Goal: Task Accomplishment & Management: Manage account settings

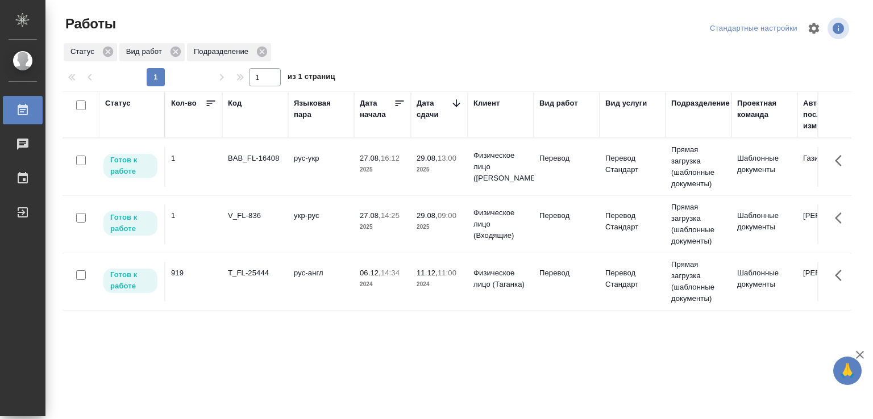
click at [320, 216] on td "укр-рус" at bounding box center [321, 225] width 66 height 40
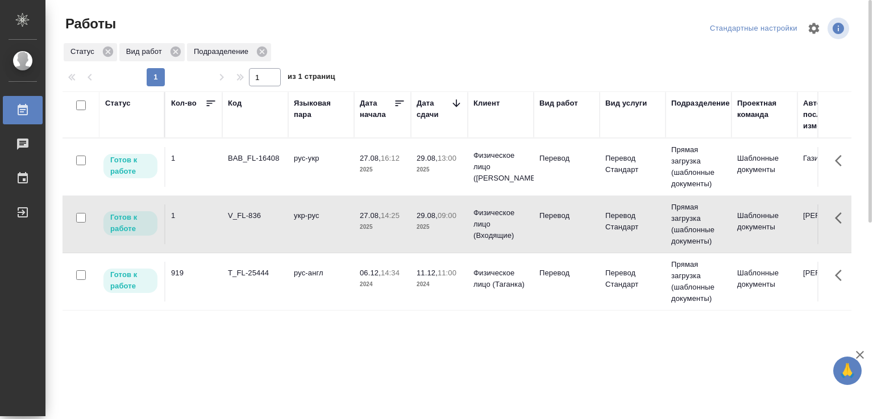
click at [240, 223] on td "V_FL-836" at bounding box center [255, 225] width 66 height 40
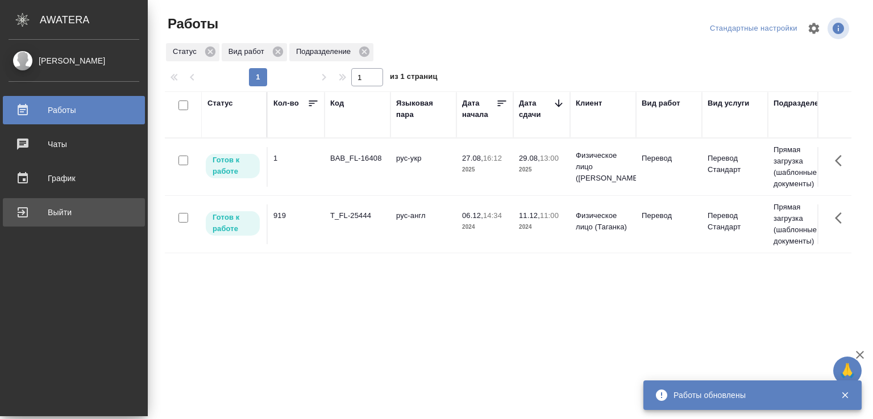
click at [7, 212] on link "Выйти" at bounding box center [74, 212] width 142 height 28
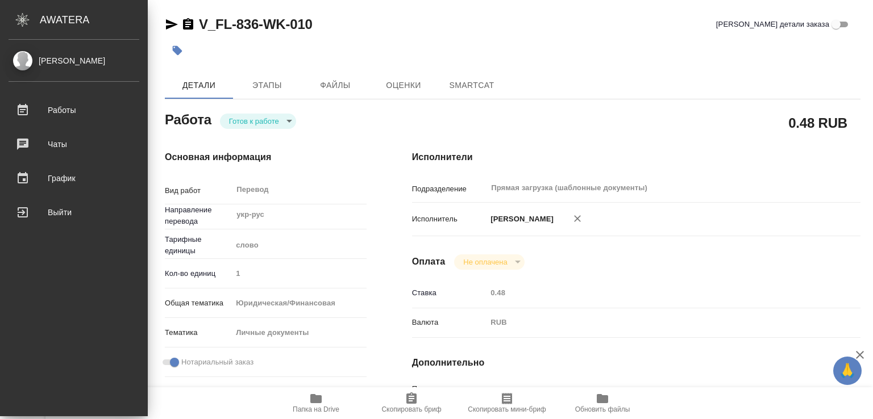
type textarea "x"
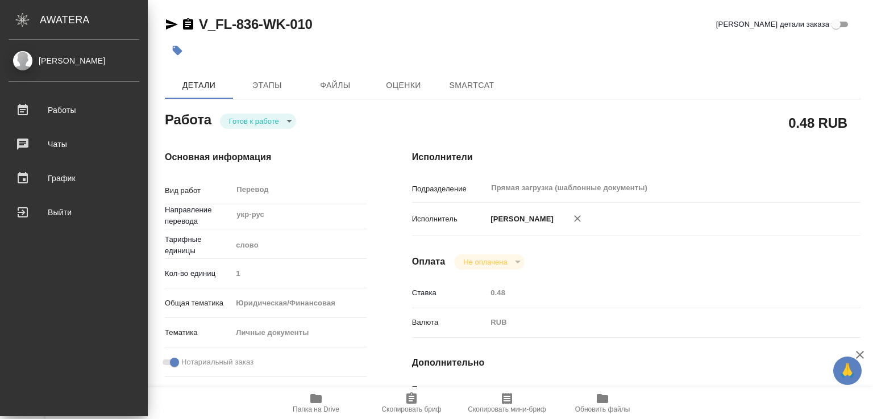
click at [75, 53] on link "[PERSON_NAME]" at bounding box center [74, 60] width 148 height 19
type textarea "x"
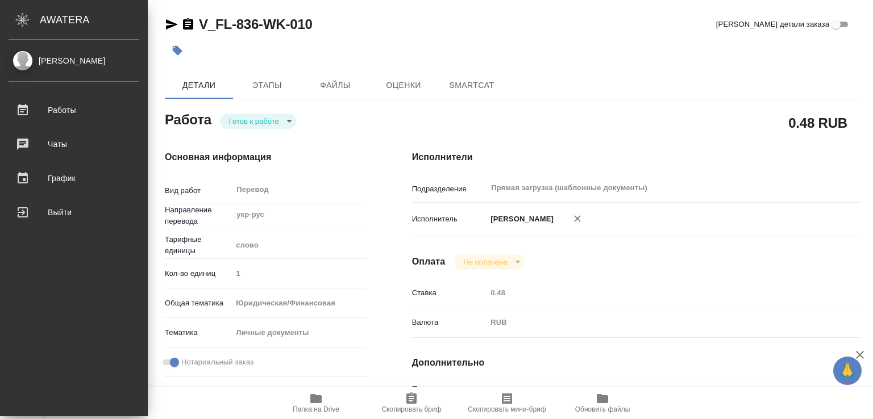
type textarea "x"
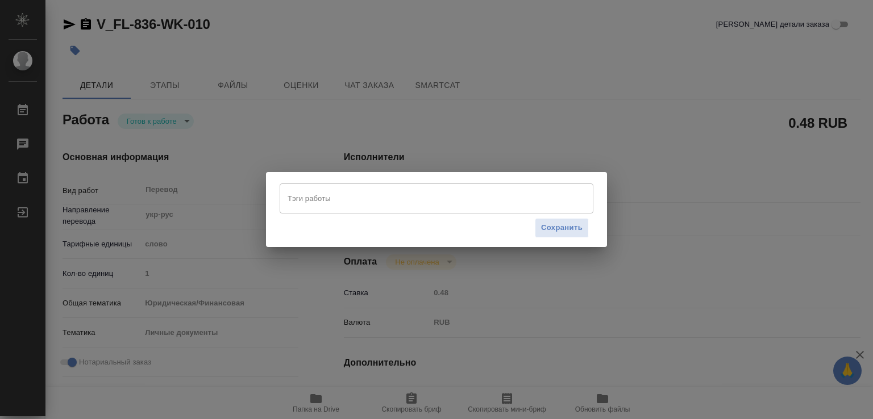
click at [324, 205] on input "Тэги работы" at bounding box center [426, 198] width 282 height 19
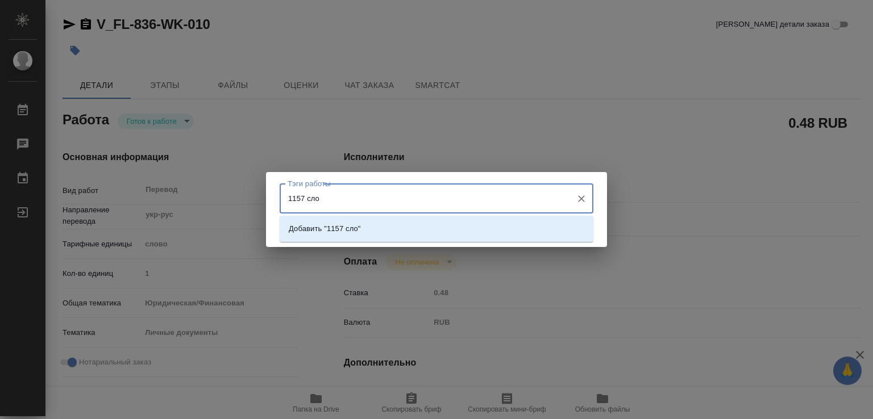
type input "1157 слов"
click at [372, 237] on li "Добавить "1157 слов"" at bounding box center [437, 229] width 314 height 20
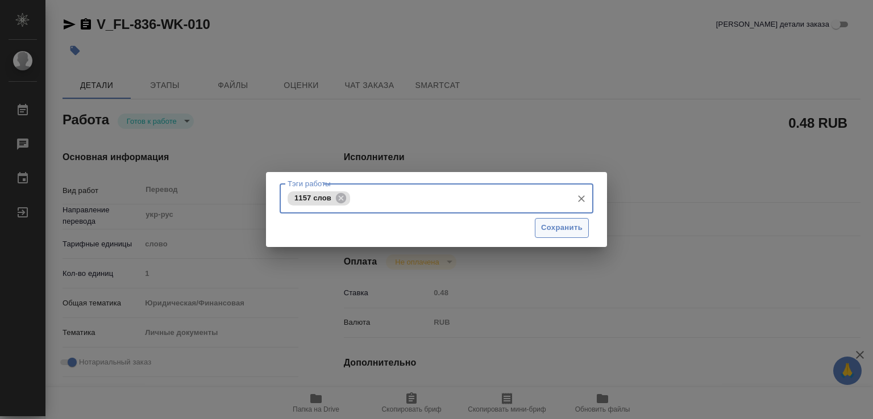
click at [549, 224] on span "Сохранить" at bounding box center [561, 228] width 41 height 13
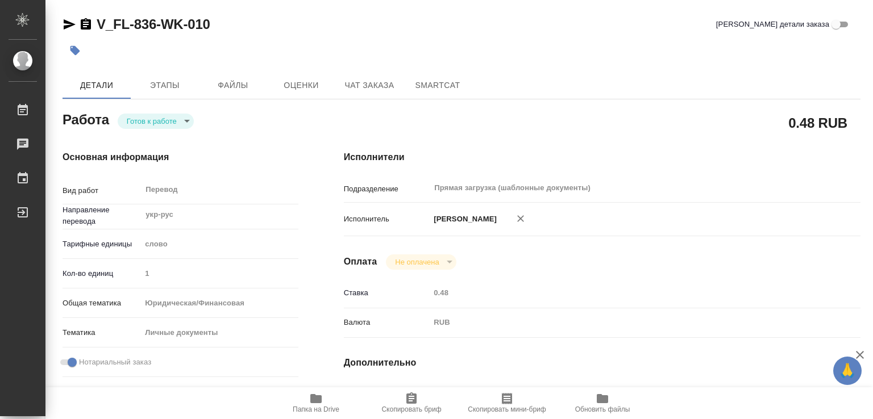
type input "readyForWork"
type input "укр-рус"
type input "5a8b1489cc6b4906c91bfd90"
type input "1"
type input "yr-fn"
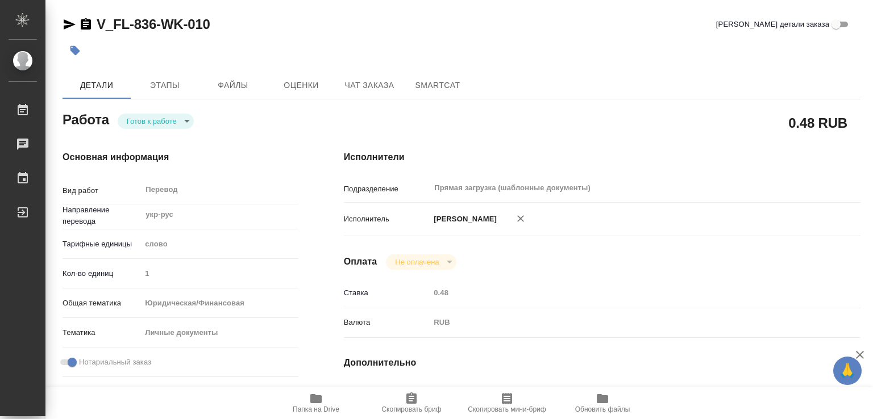
type input "5a8b8b956a9677013d343cfe"
checkbox input "true"
type input "27.08.2025 14:25"
type input "29.08.2025 09:00"
type input "29.08.2025 11:00"
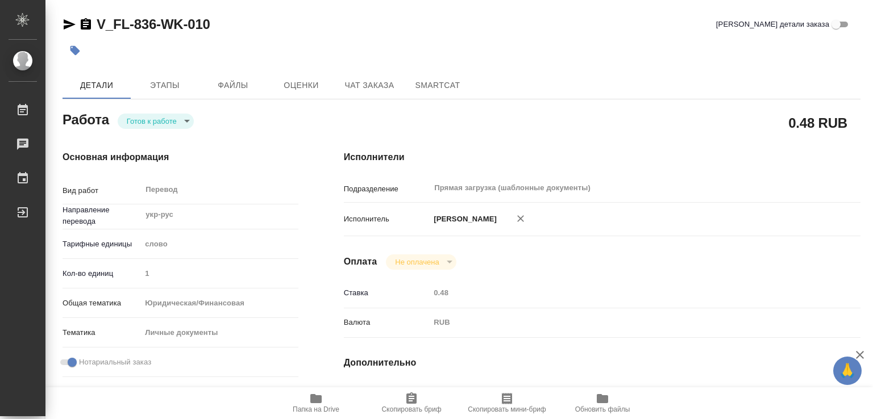
type input "Прямая загрузка (шаблонные документы)"
type input "notPayed"
type input "0.48"
type input "RUB"
type input "[PERSON_NAME]"
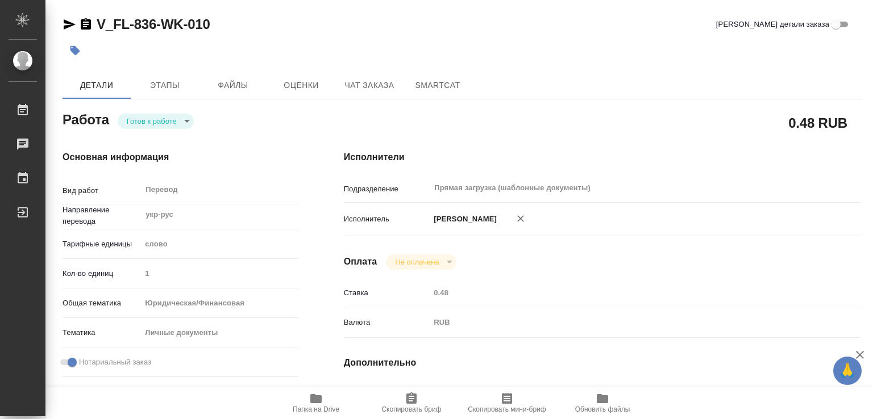
type input "V_FL-836"
type input "Перевод Стандарт"
type input "Редактура, Корректура, Постредактура машинного перевода, Приёмка по качеству, П…"
type input "[PERSON_NAME], [PERSON_NAME]"
type input "/Clients/FL_V/Orders/V_FL-836"
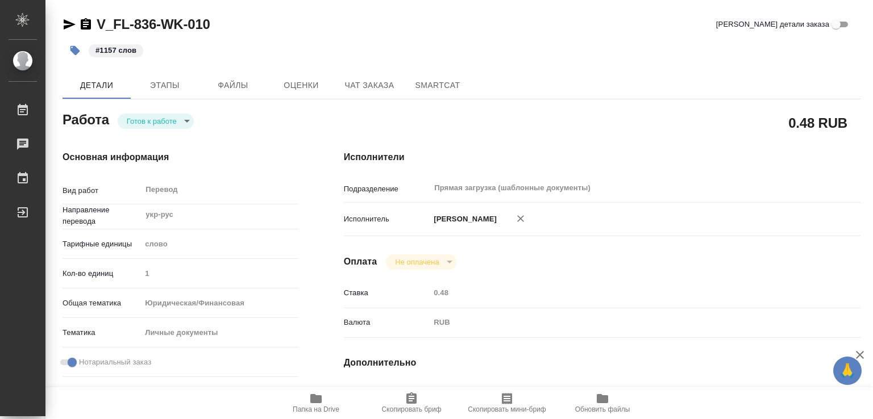
click at [322, 403] on icon "button" at bounding box center [316, 399] width 14 height 14
click at [170, 80] on span "Этапы" at bounding box center [164, 85] width 55 height 14
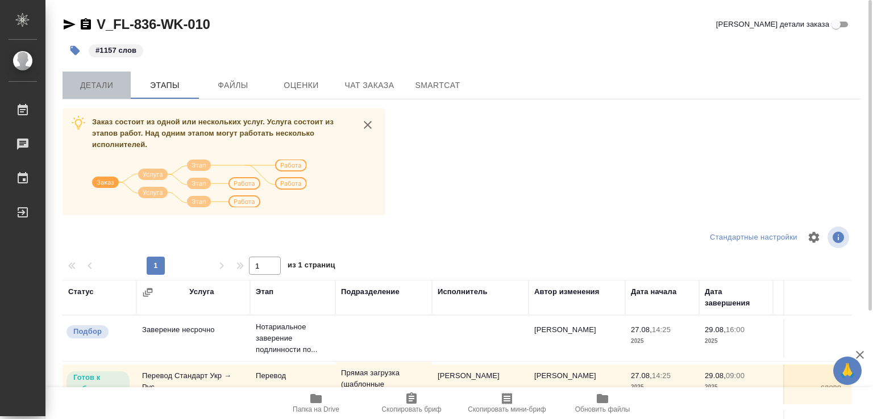
click at [97, 78] on span "Детали" at bounding box center [96, 85] width 55 height 14
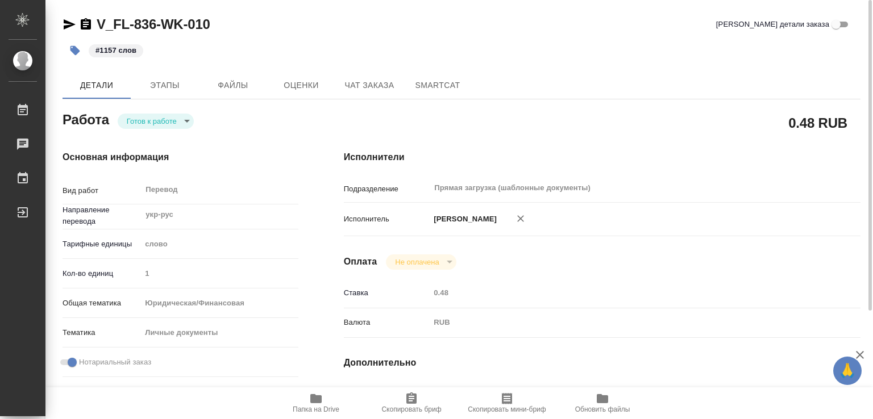
type textarea "x"
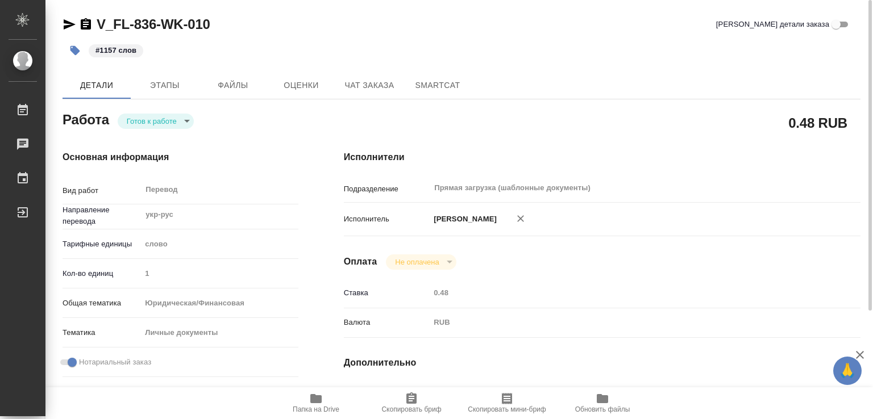
type textarea "x"
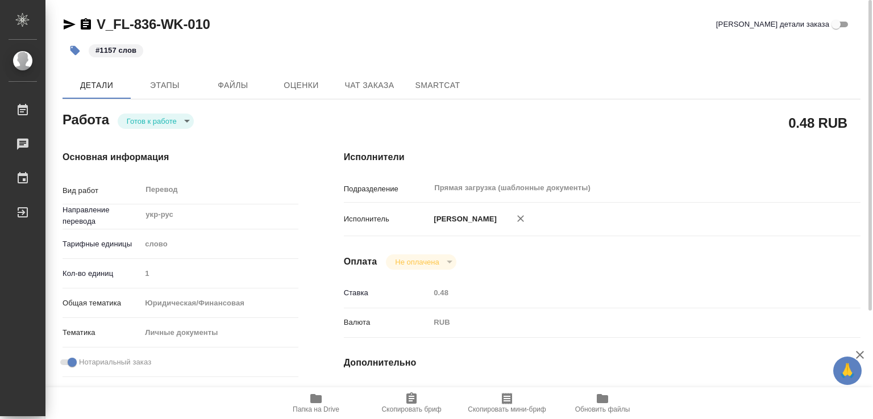
type textarea "x"
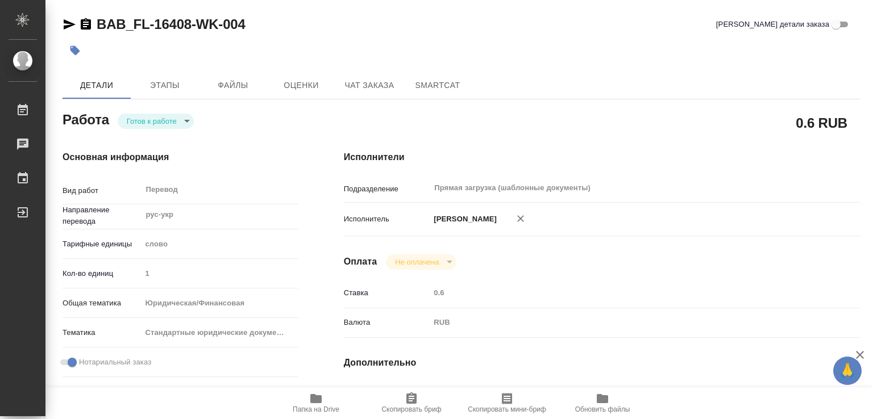
click at [73, 50] on icon "button" at bounding box center [75, 51] width 10 height 10
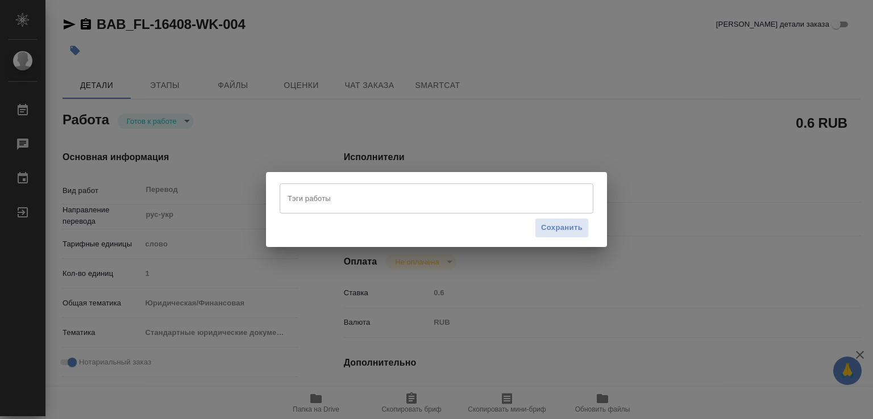
click at [343, 201] on input "Тэги работы" at bounding box center [426, 198] width 282 height 19
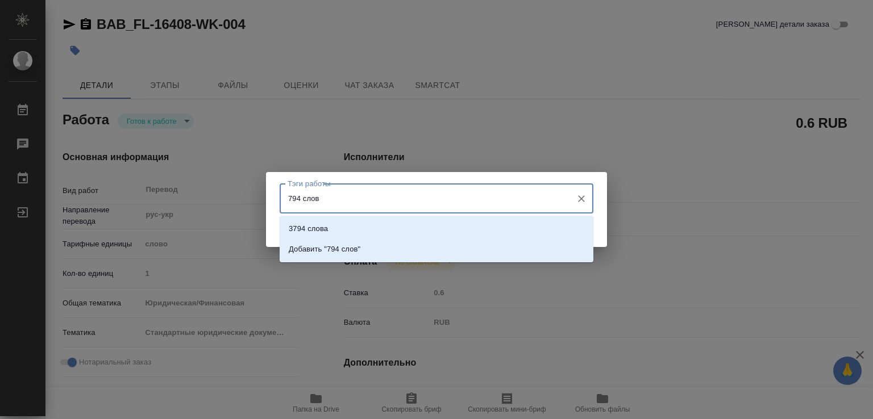
type input "794 слова"
click at [384, 248] on li "Добавить "794 слова"" at bounding box center [437, 249] width 314 height 20
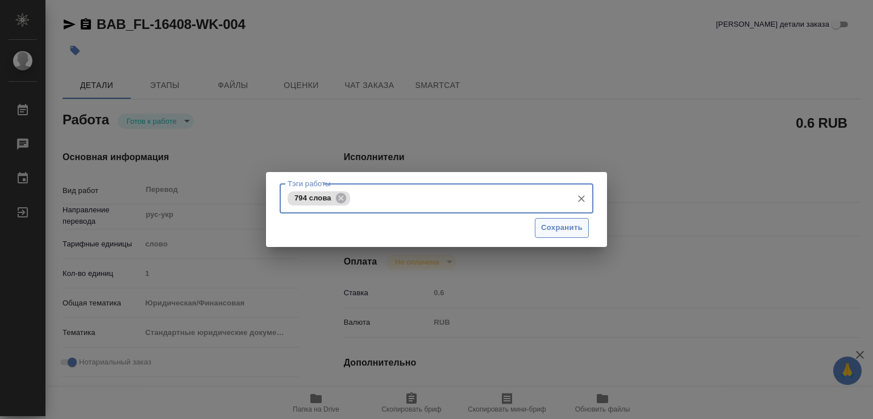
click at [470, 226] on span "Сохранить" at bounding box center [561, 228] width 41 height 13
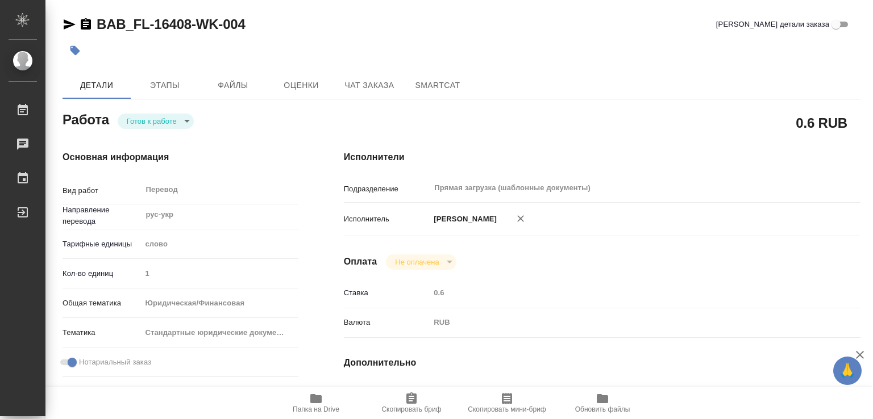
type input "readyForWork"
type input "рус-укр"
type input "5a8b1489cc6b4906c91bfd90"
type input "1"
type input "yr-fn"
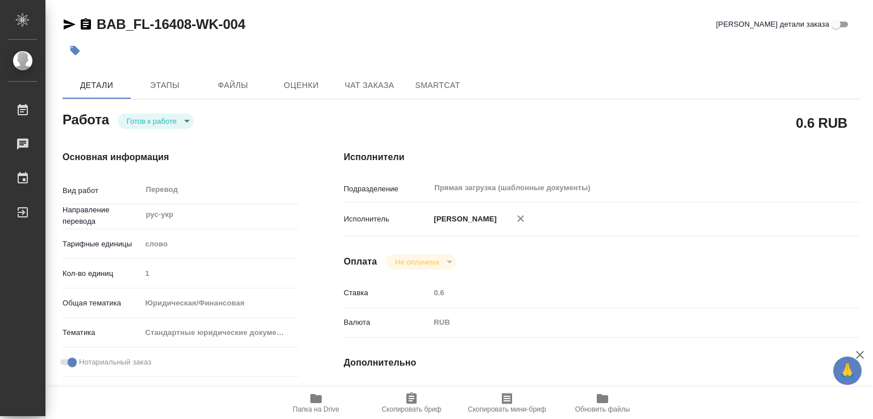
type input "5f647205b73bc97568ca66bf"
checkbox input "true"
type input "27.08.2025 16:12"
type input "29.08.2025 13:00"
type input "29.08.2025 14:00"
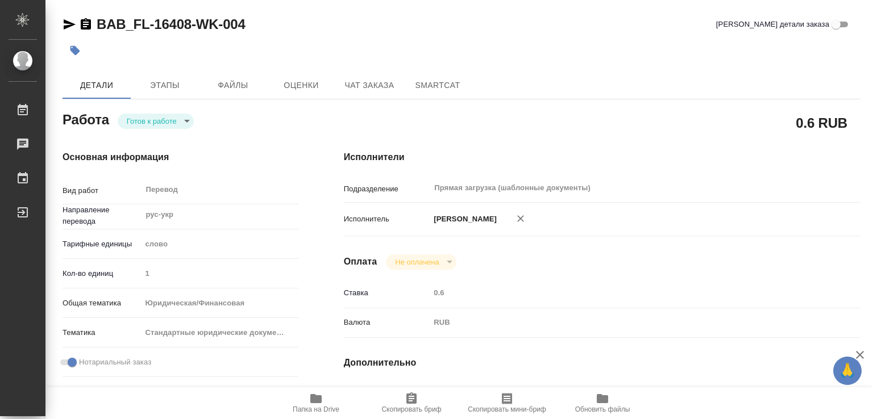
type input "Прямая загрузка (шаблонные документы)"
type input "notPayed"
type input "0.6"
type input "RUB"
type input "Газизов Ринат"
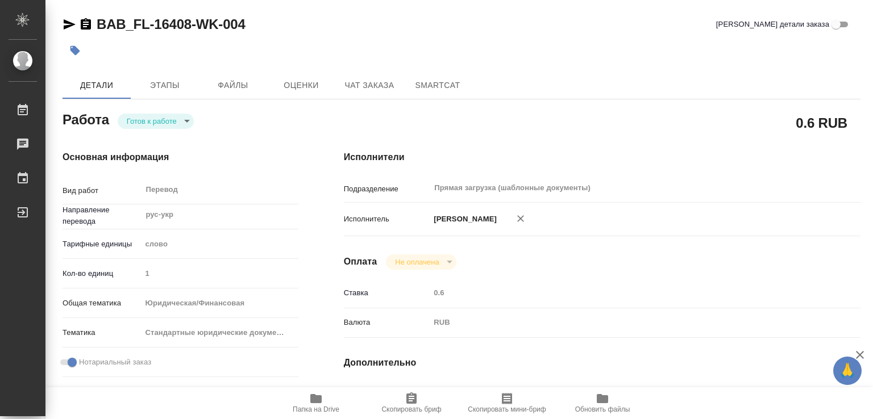
type input "BAB_FL-16408"
type input "Перевод Стандарт"
type input "Корректура, Редактура, Приёмка по качеству, Постредактура машинного перевода, П…"
type input "Голубев Дмитрий"
type input "Заборова Александра"
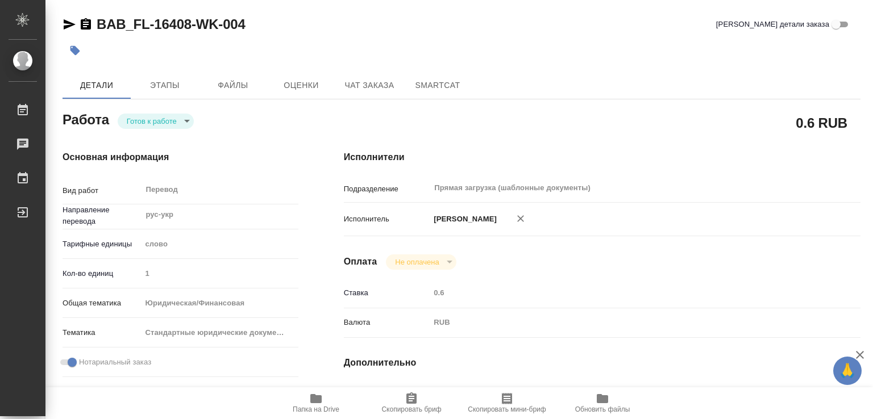
type input "/Clients/FL_BAB/Orders/BAB_FL-16408"
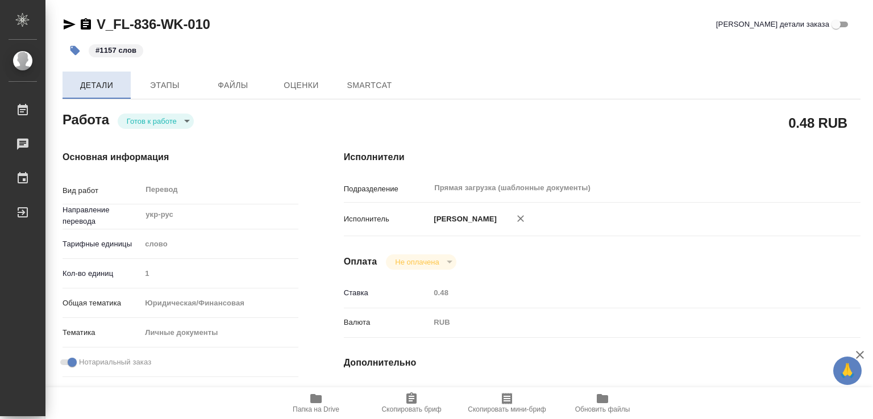
type textarea "x"
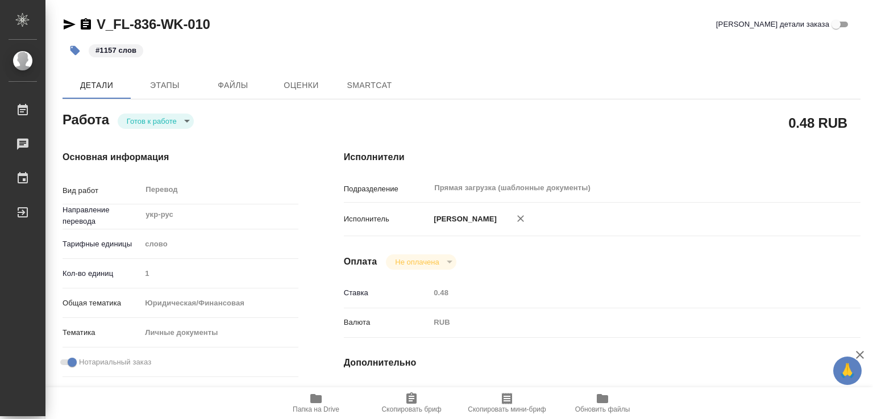
type textarea "x"
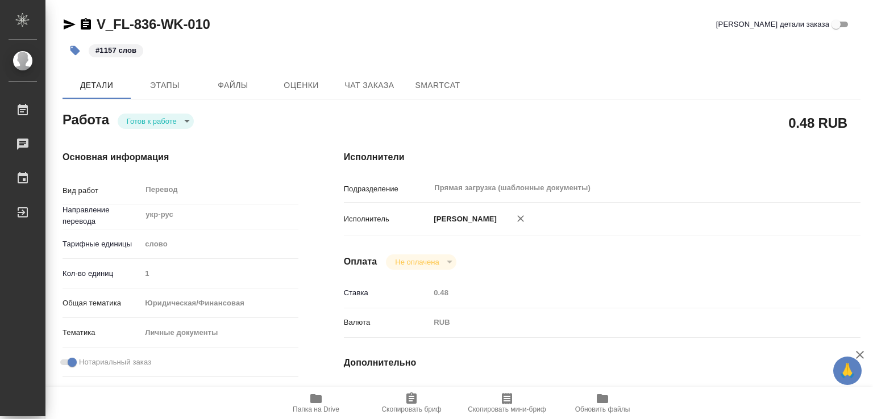
click at [148, 126] on body "🙏 .cls-1 fill:#fff; AWATERA [PERSON_NAME] Работы Чаты График Выйти V_FL-836-WK-…" at bounding box center [436, 209] width 873 height 419
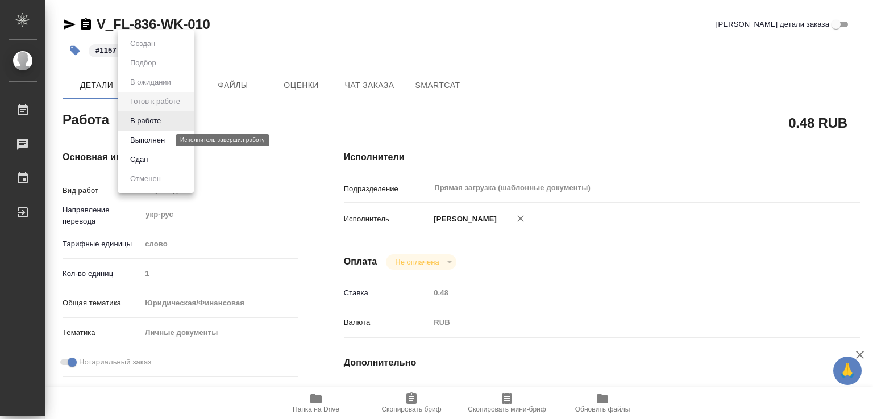
type textarea "x"
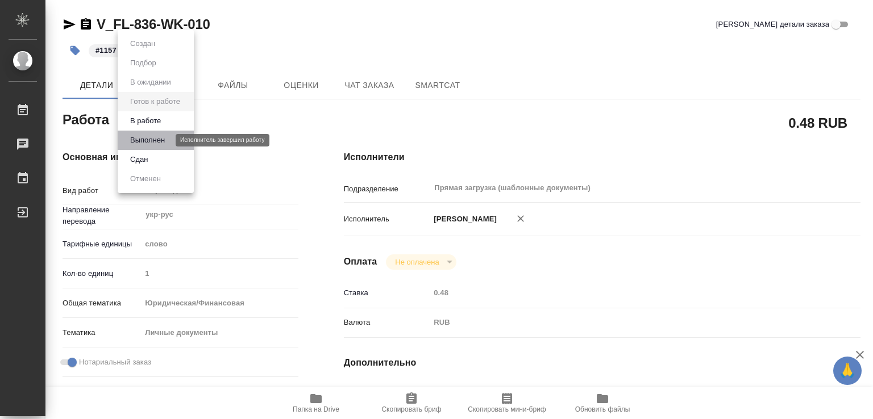
click at [168, 140] on button "Выполнен" at bounding box center [147, 140] width 41 height 12
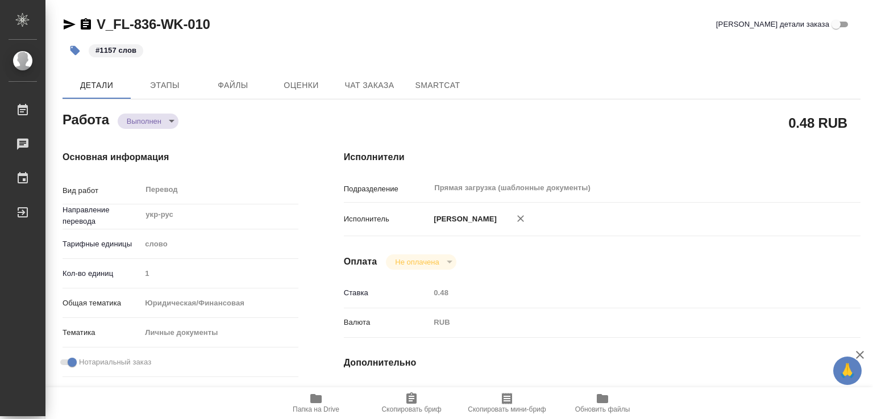
type textarea "x"
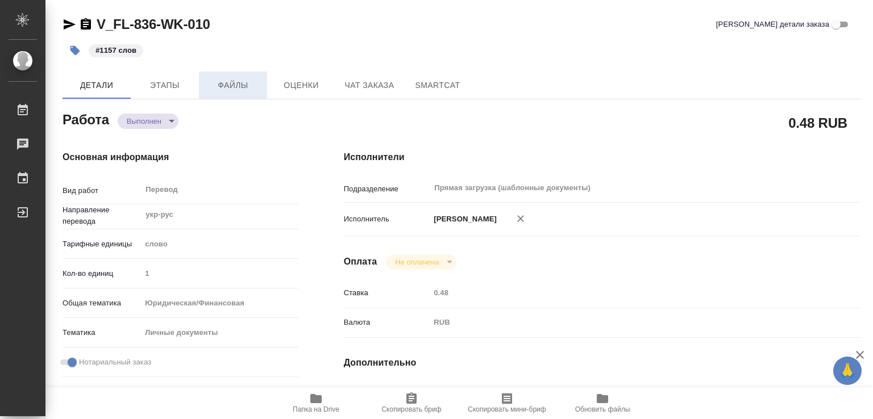
type textarea "x"
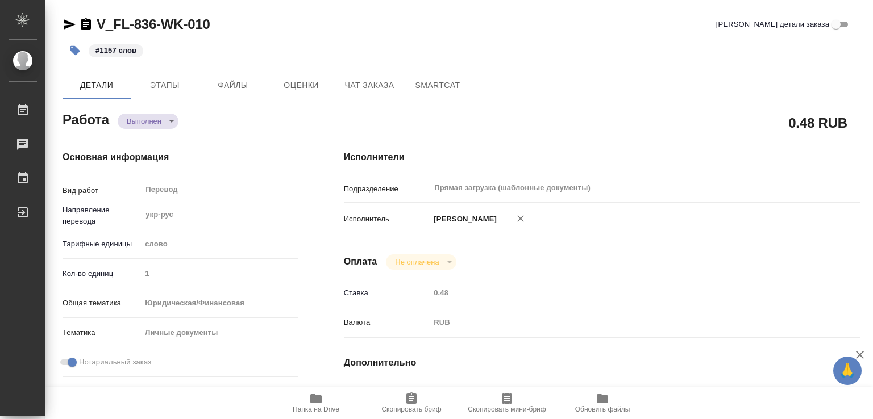
type textarea "x"
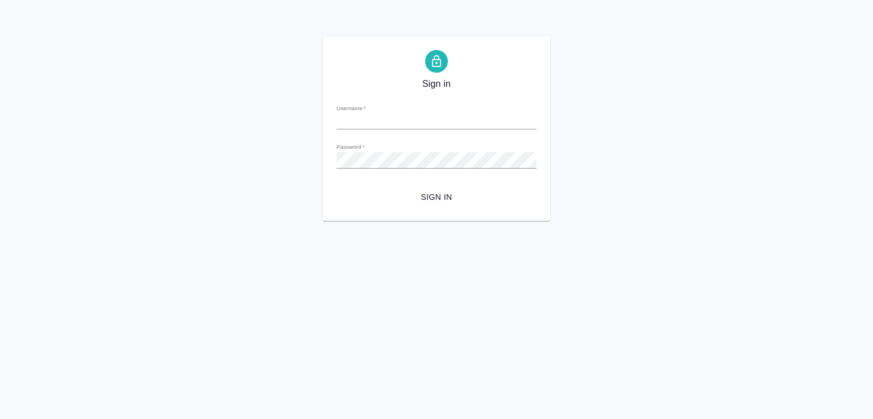
type input "d.marchenko@awatera.com"
click at [431, 197] on span "Sign in" at bounding box center [436, 197] width 182 height 14
type input "[PERSON_NAME][EMAIL_ADDRESS][DOMAIN_NAME]"
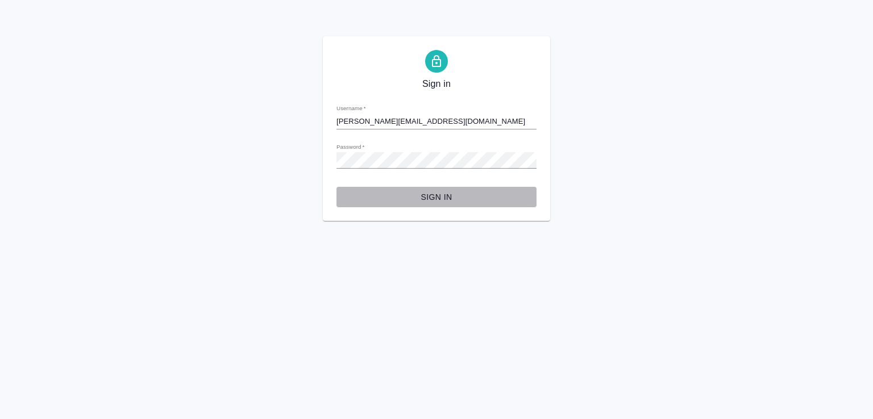
click at [432, 197] on span "Sign in" at bounding box center [436, 197] width 182 height 14
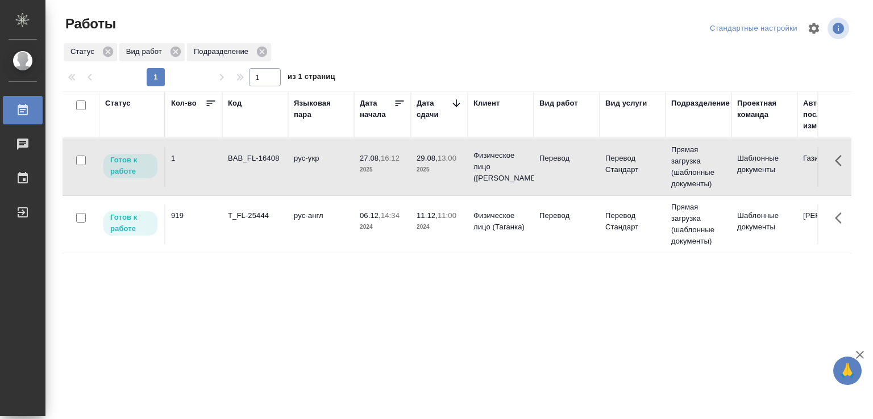
click at [255, 163] on div "BAB_FL-16408" at bounding box center [255, 158] width 55 height 11
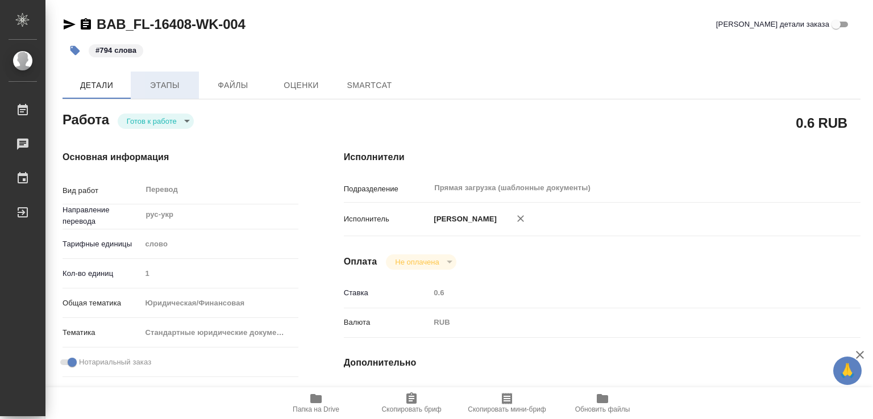
type textarea "x"
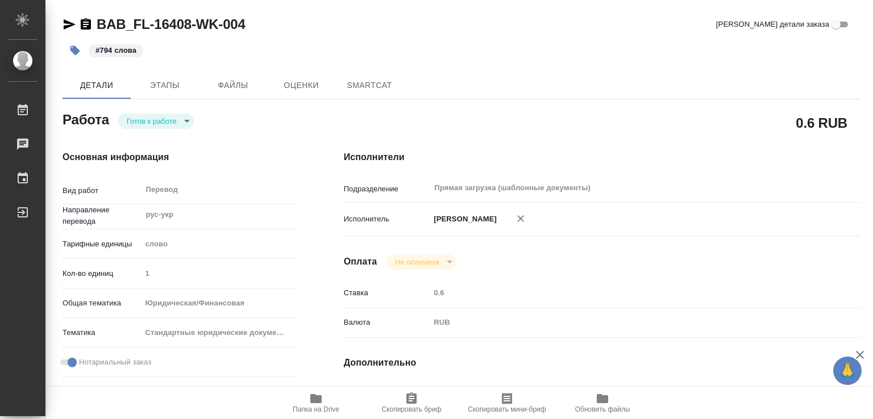
type textarea "x"
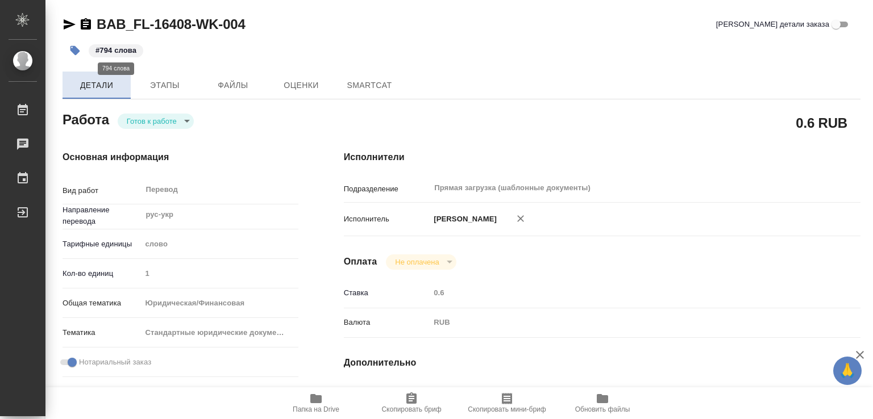
type textarea "x"
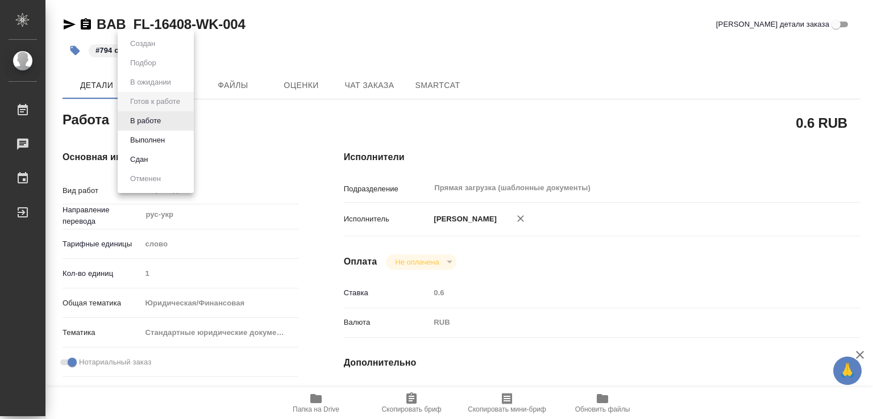
click at [148, 125] on body "🙏 .cls-1 fill:#fff; AWATERA [PERSON_NAME] Работы Чаты График Выйти BAB_FL-16408…" at bounding box center [436, 209] width 873 height 419
type textarea "x"
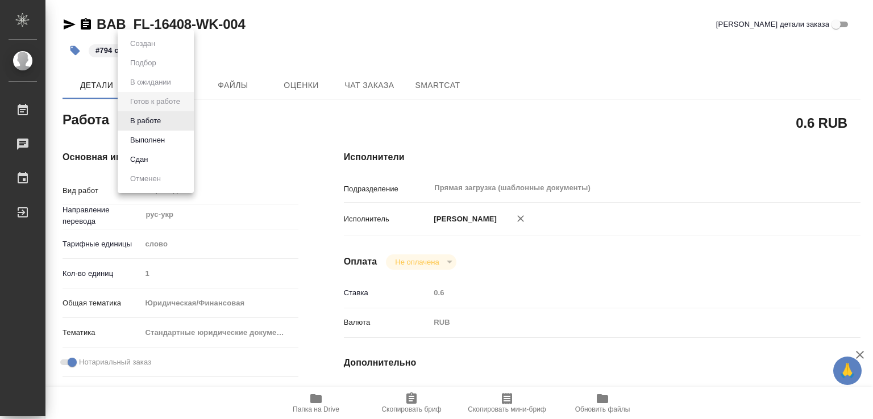
type textarea "x"
click at [162, 137] on button "Выполнен" at bounding box center [147, 140] width 41 height 12
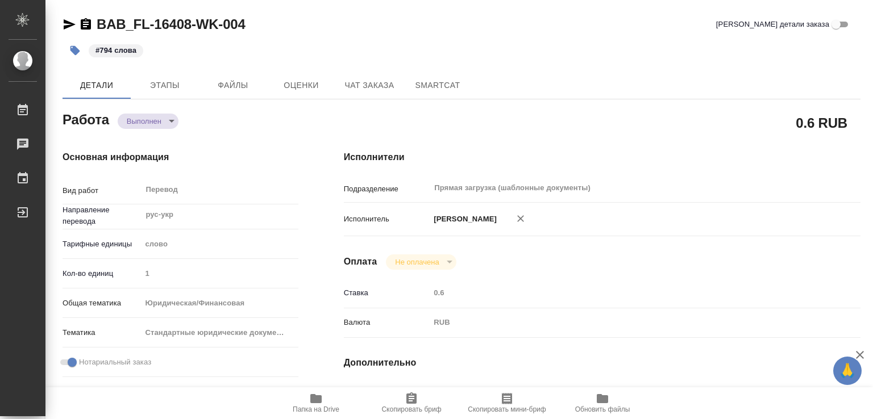
type textarea "x"
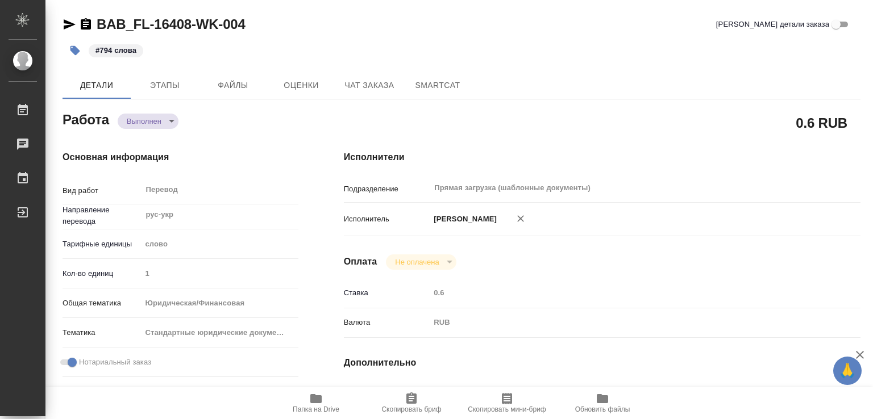
type textarea "x"
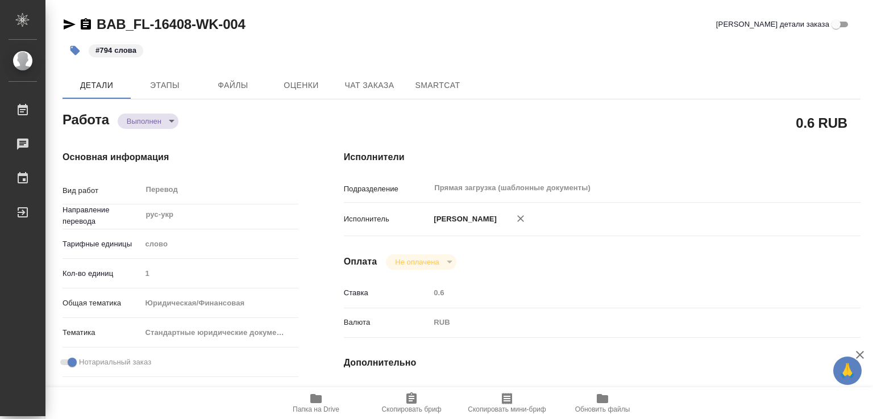
type textarea "x"
